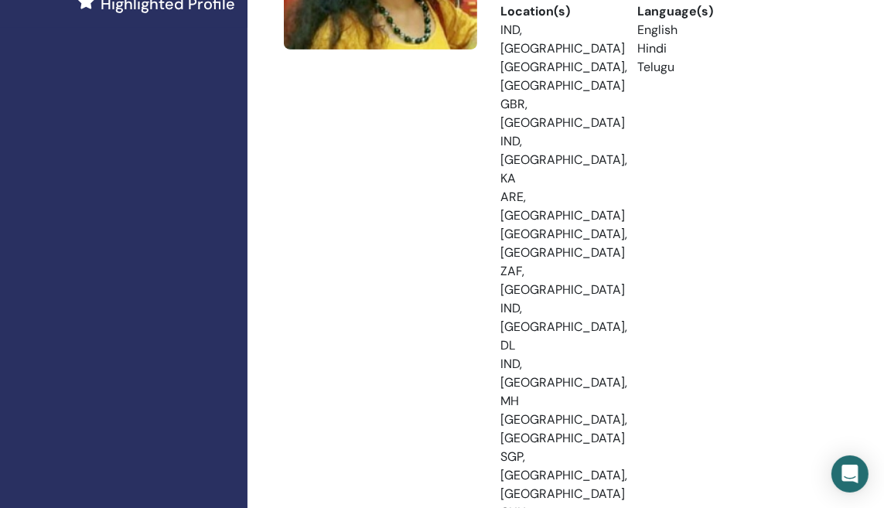
scroll to position [77, 0]
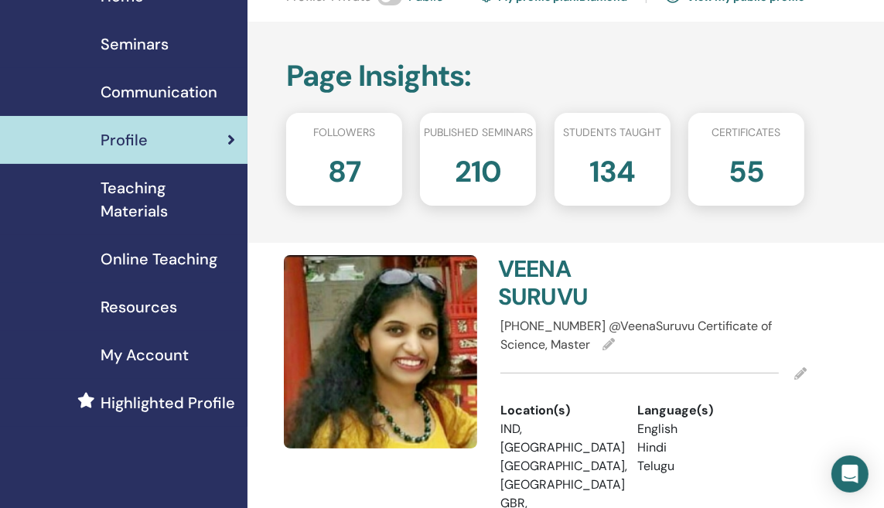
click at [189, 49] on div "Seminars" at bounding box center [123, 43] width 223 height 23
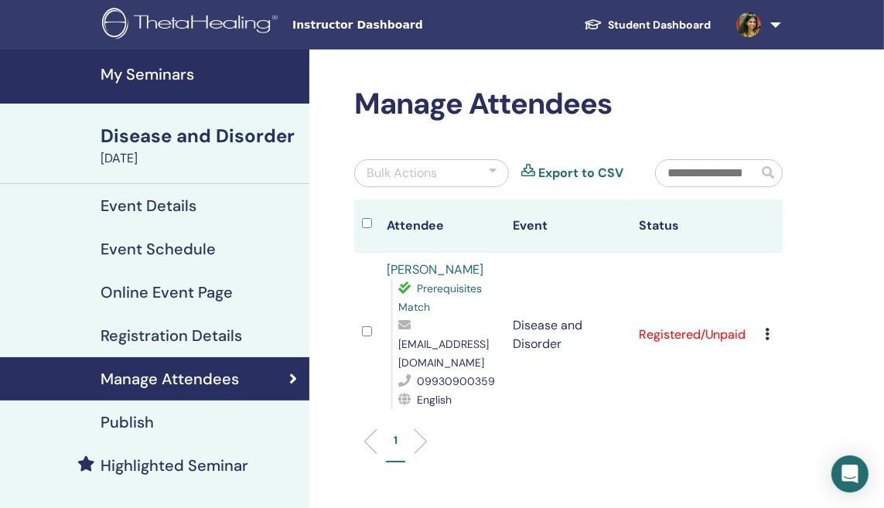
click at [769, 328] on icon at bounding box center [767, 334] width 5 height 12
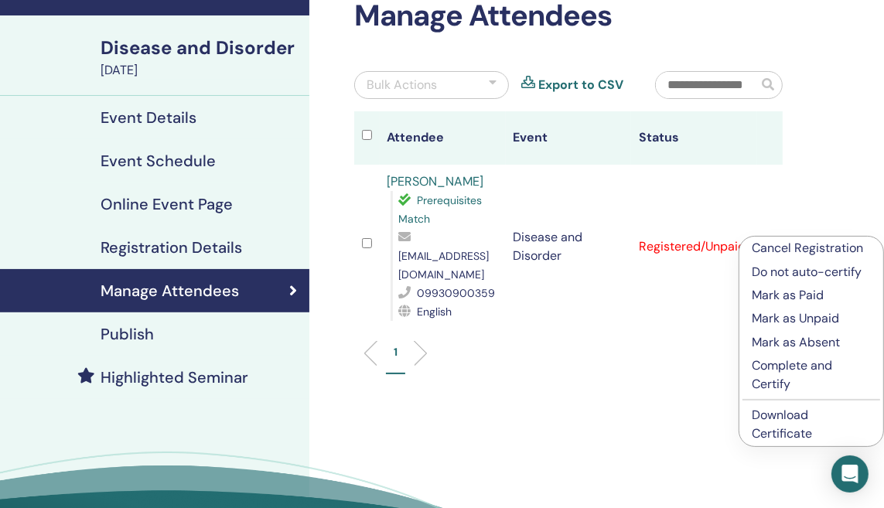
scroll to position [155, 0]
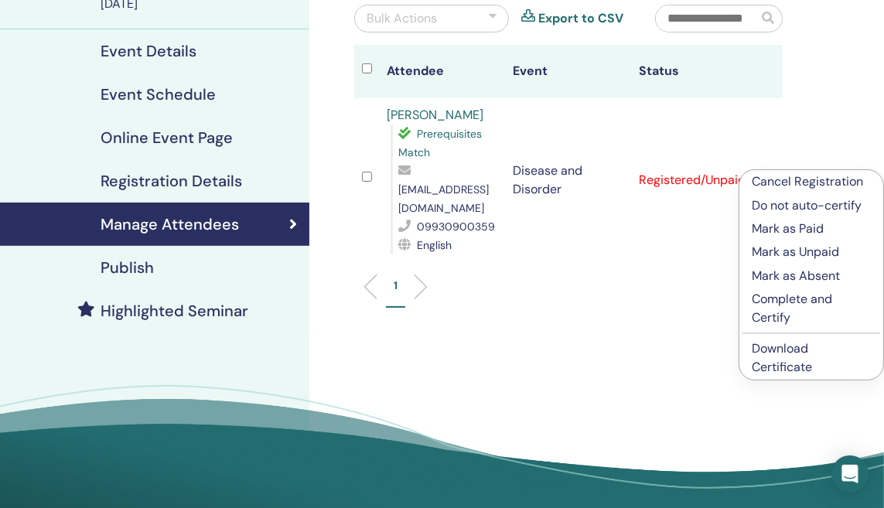
click at [773, 306] on p "Complete and Certify" at bounding box center [811, 308] width 119 height 37
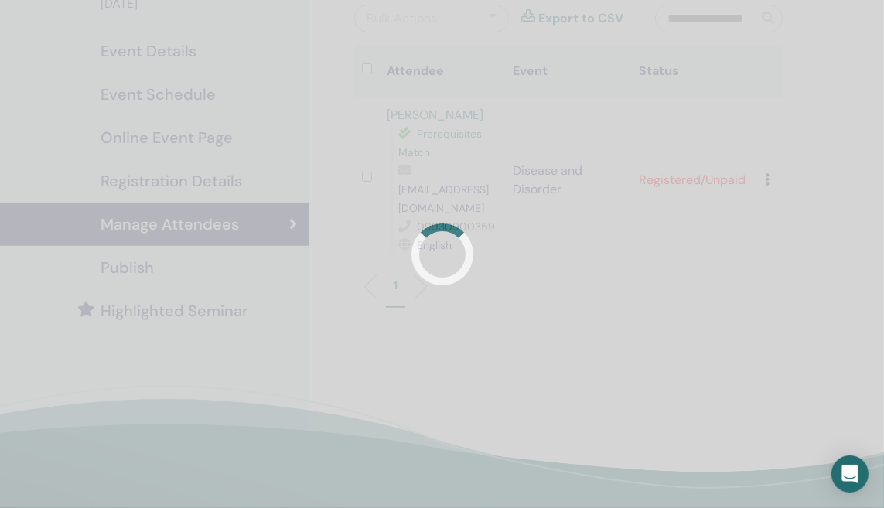
scroll to position [77, 0]
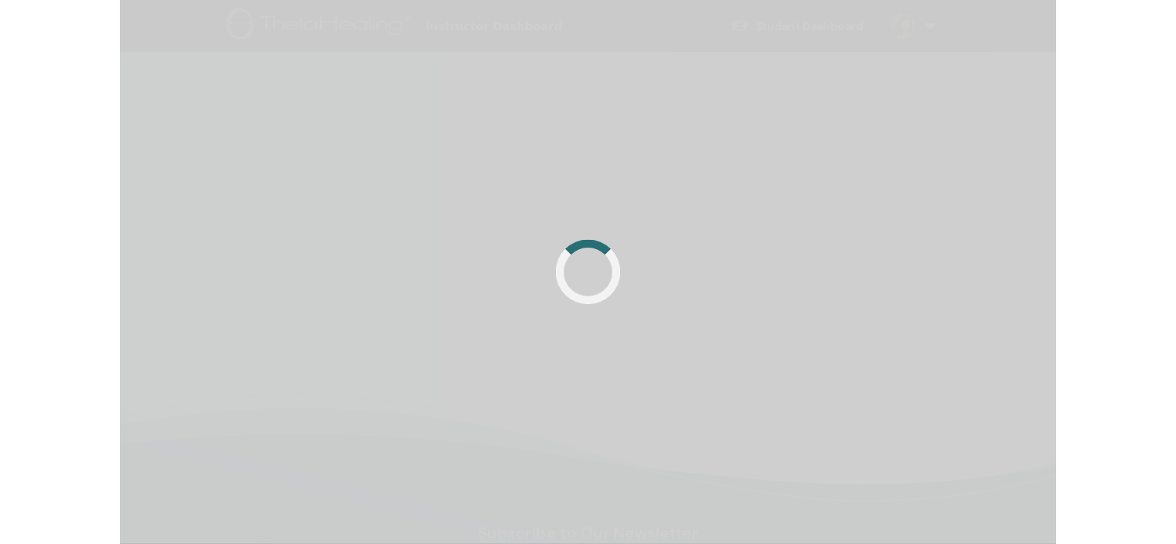
scroll to position [33, 0]
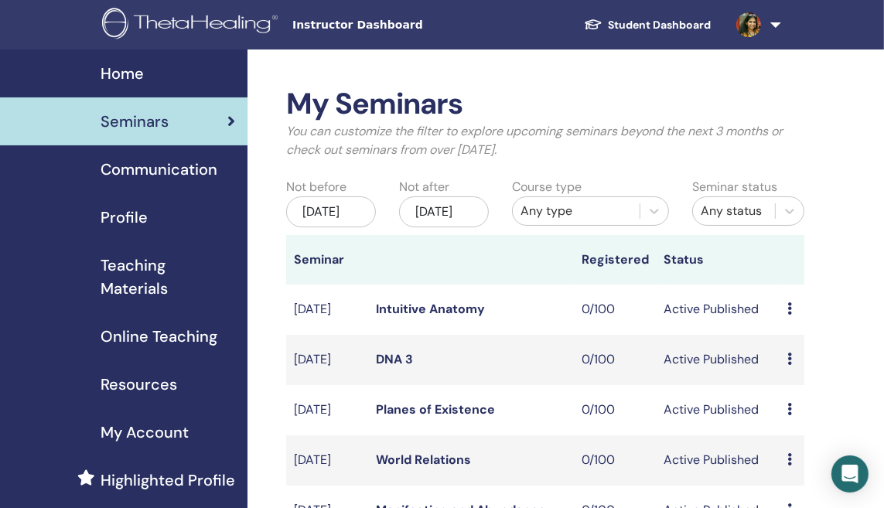
click at [659, 27] on link "Student Dashboard" at bounding box center [648, 25] width 152 height 29
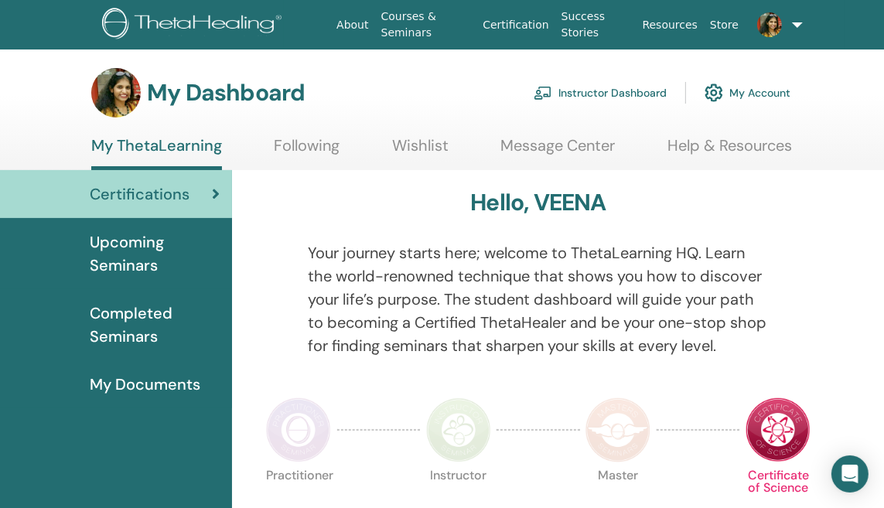
scroll to position [195, 0]
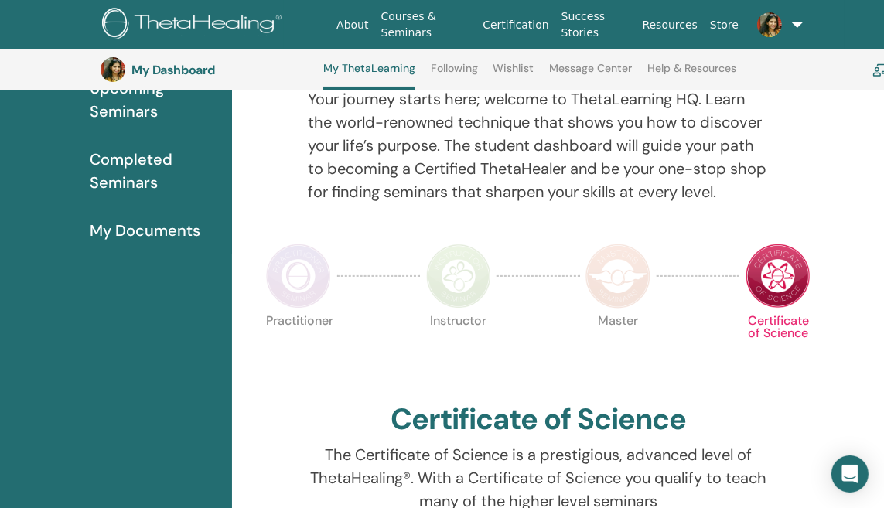
click at [624, 256] on img at bounding box center [618, 276] width 65 height 65
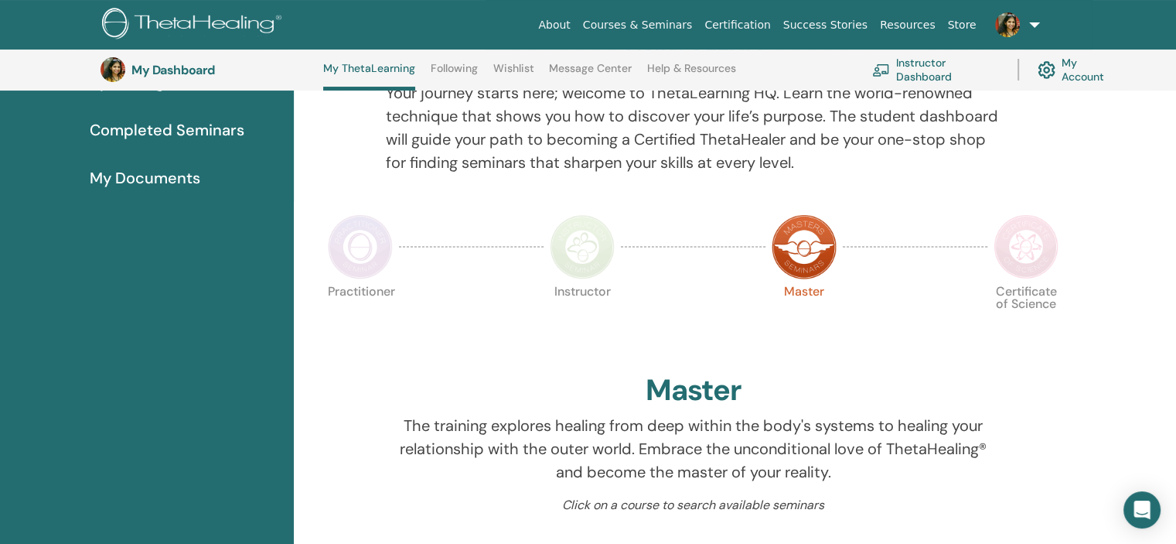
scroll to position [195, 0]
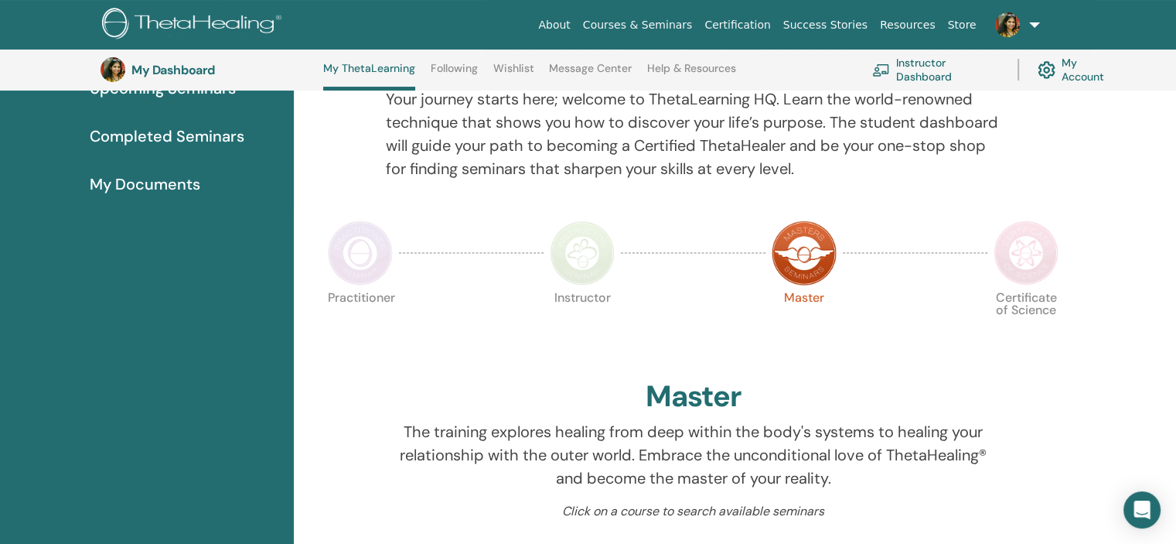
click at [883, 268] on img at bounding box center [1026, 252] width 65 height 65
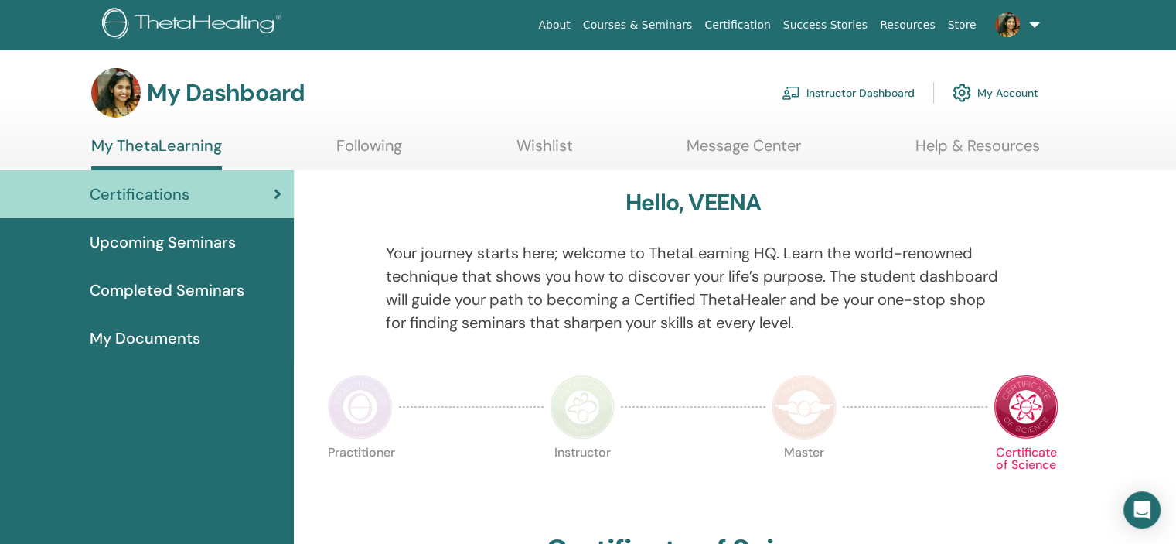
click at [808, 405] on img at bounding box center [804, 406] width 65 height 65
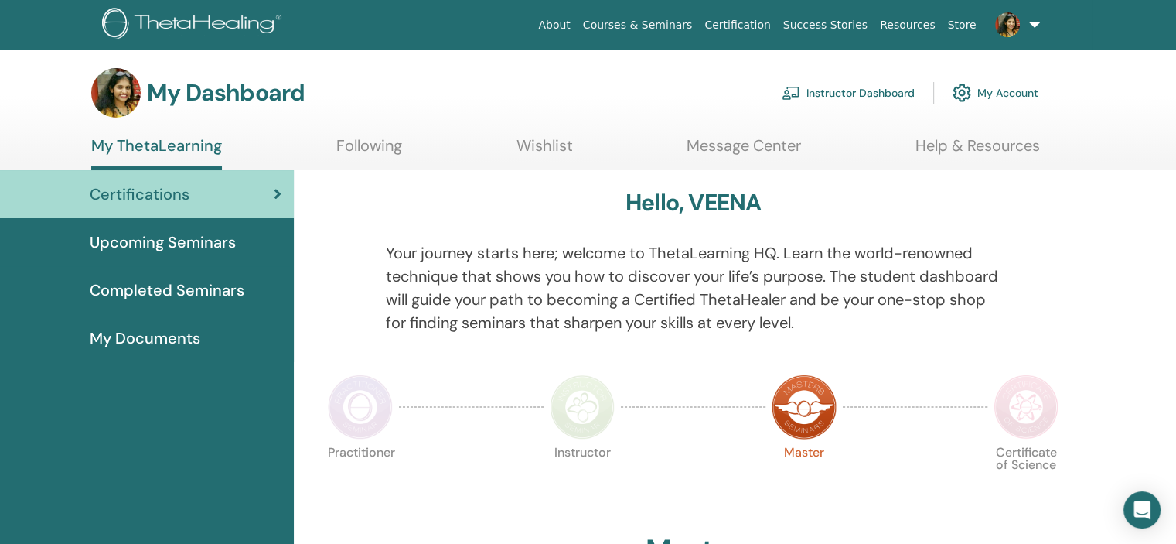
click at [1032, 401] on img at bounding box center [1026, 406] width 65 height 65
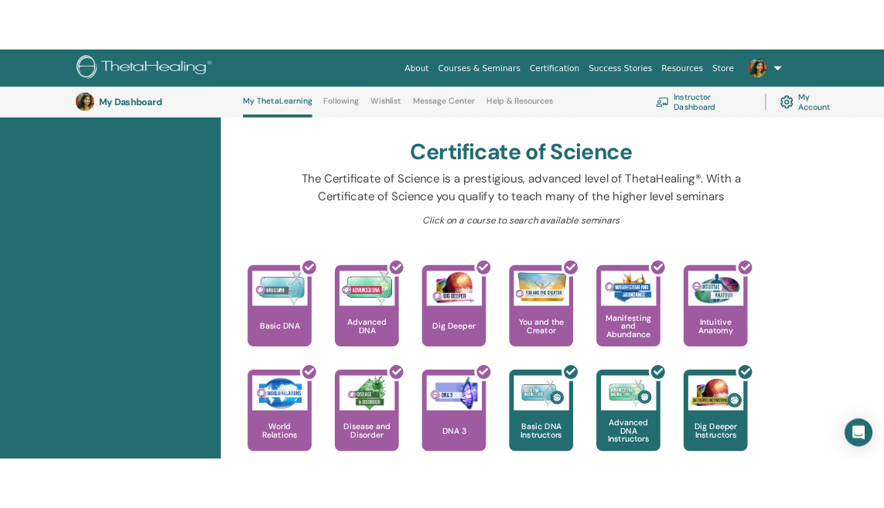
scroll to position [118, 0]
